Goal: Transaction & Acquisition: Book appointment/travel/reservation

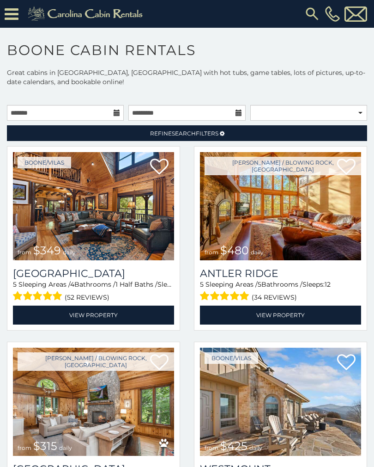
click at [119, 115] on icon at bounding box center [117, 113] width 6 height 6
click at [12, 18] on icon at bounding box center [12, 14] width 14 height 16
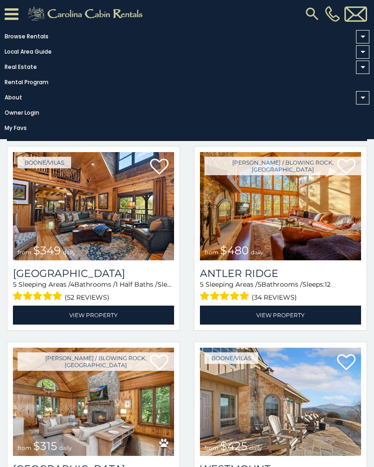
click at [40, 32] on link "Browse Rentals" at bounding box center [185, 36] width 370 height 13
click at [14, 16] on icon at bounding box center [12, 14] width 14 height 16
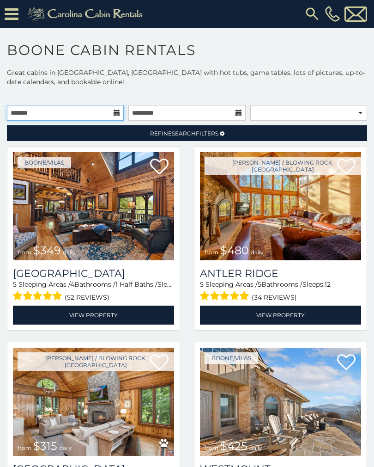
click at [116, 108] on input "text" at bounding box center [65, 113] width 117 height 16
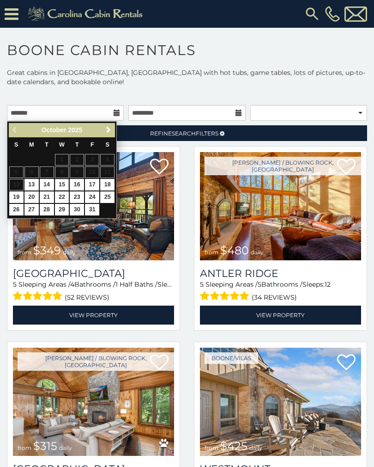
click at [65, 183] on link "15" at bounding box center [62, 185] width 14 height 12
type input "**********"
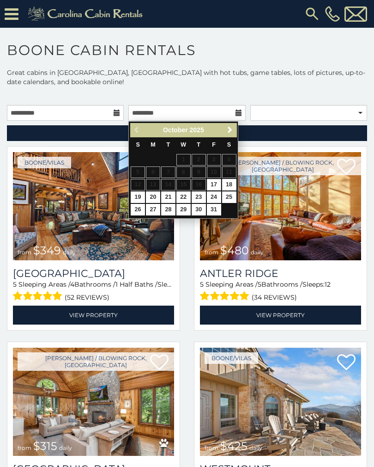
click at [232, 181] on link "18" at bounding box center [229, 185] width 14 height 12
type input "**********"
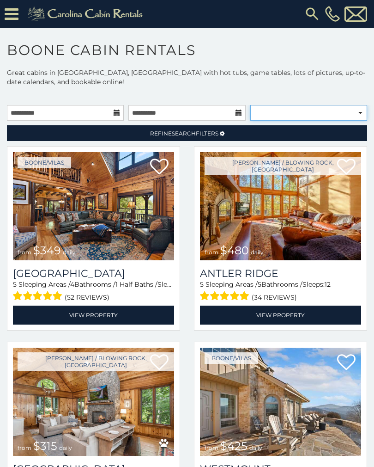
click at [360, 112] on select "**********" at bounding box center [308, 113] width 117 height 16
click at [246, 133] on link "Refine Search Filters" at bounding box center [187, 133] width 360 height 16
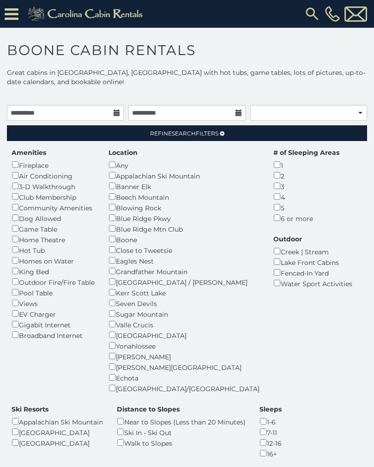
click at [118, 203] on div "Blowing Rock" at bounding box center [184, 207] width 151 height 11
click at [119, 203] on div "Blowing Rock" at bounding box center [184, 207] width 151 height 11
click at [123, 195] on div "Beech Mountain" at bounding box center [184, 196] width 151 height 11
click at [119, 203] on div "Blowing Rock" at bounding box center [184, 207] width 151 height 11
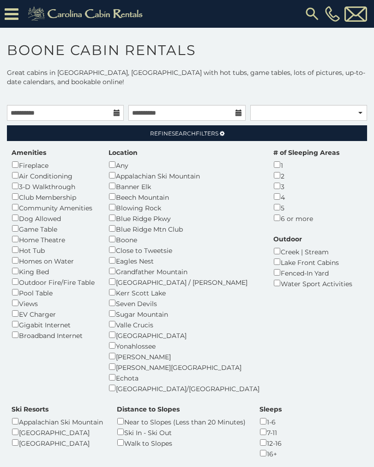
click at [195, 133] on span "Refine Search Filters" at bounding box center [184, 133] width 68 height 7
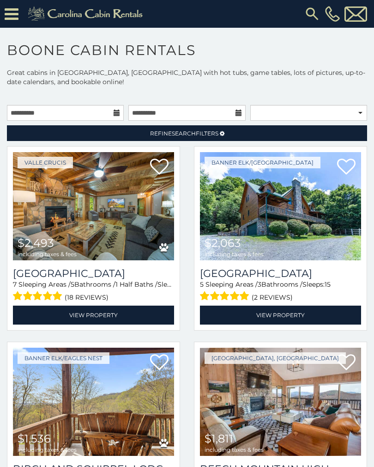
click at [243, 132] on link "Refine Search Filters" at bounding box center [187, 133] width 360 height 16
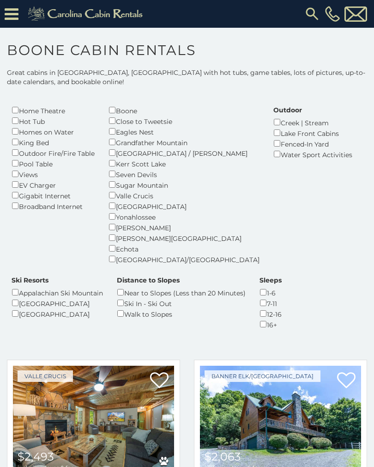
scroll to position [117, 0]
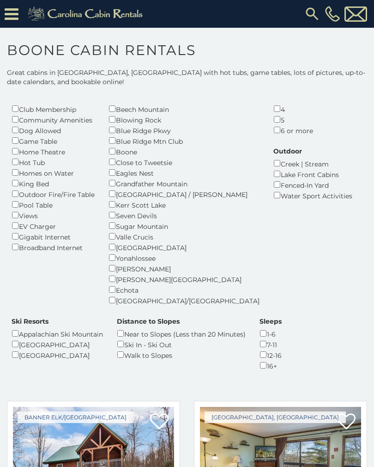
scroll to position [64, 0]
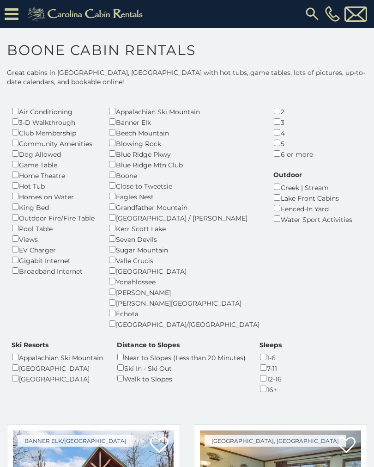
click at [253, 340] on div "Sleeps 1-6 7-11 12-16 16+" at bounding box center [271, 367] width 36 height 54
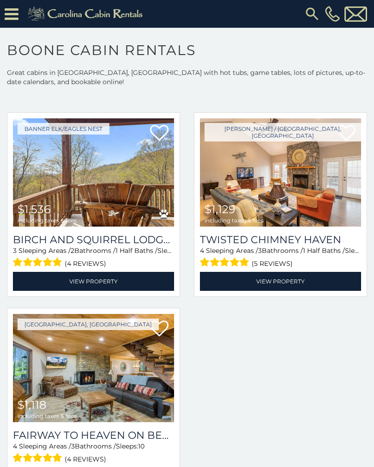
scroll to position [376, 0]
click at [57, 356] on img at bounding box center [93, 368] width 161 height 108
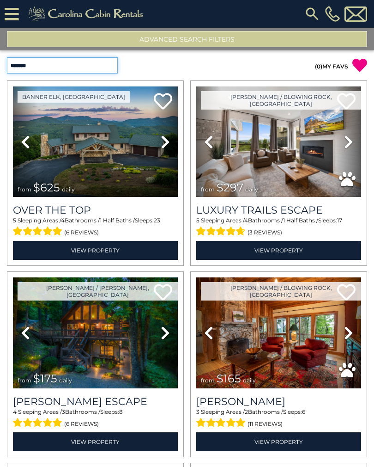
click at [108, 62] on select "**********" at bounding box center [62, 65] width 111 height 16
